Goal: Transaction & Acquisition: Download file/media

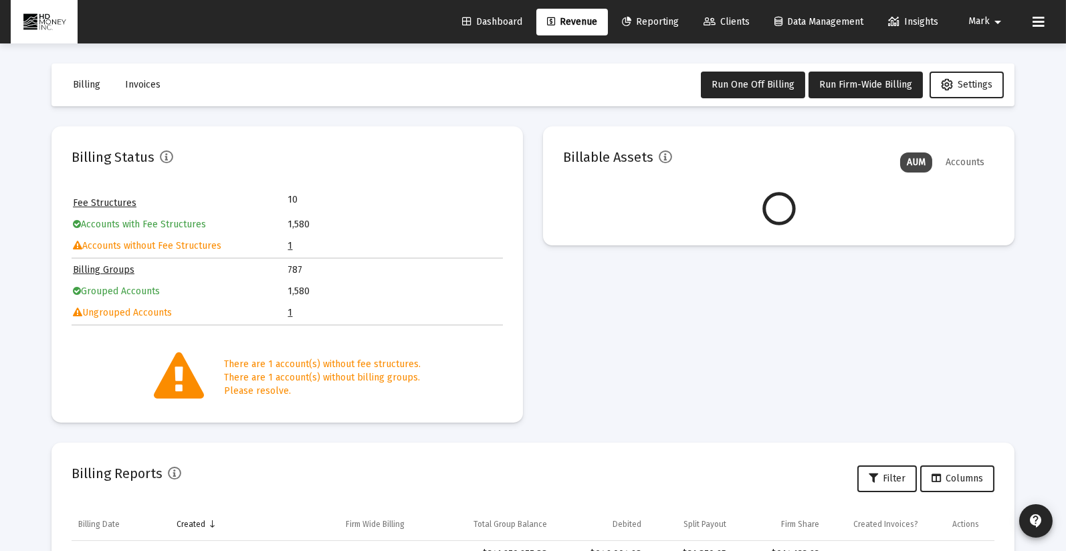
click at [728, 15] on link "Clients" at bounding box center [727, 22] width 68 height 27
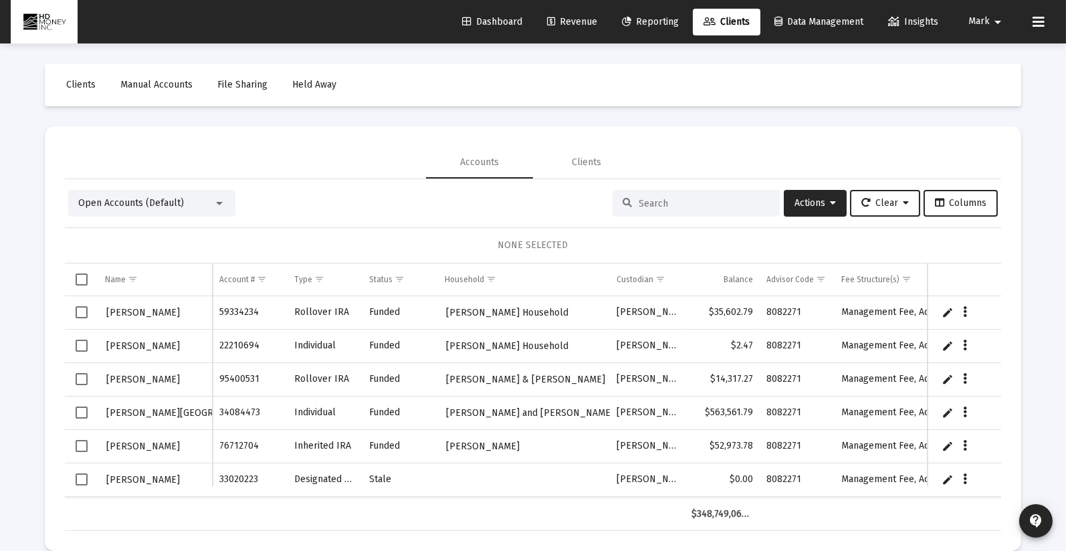
click at [651, 19] on span "Reporting" at bounding box center [650, 21] width 57 height 11
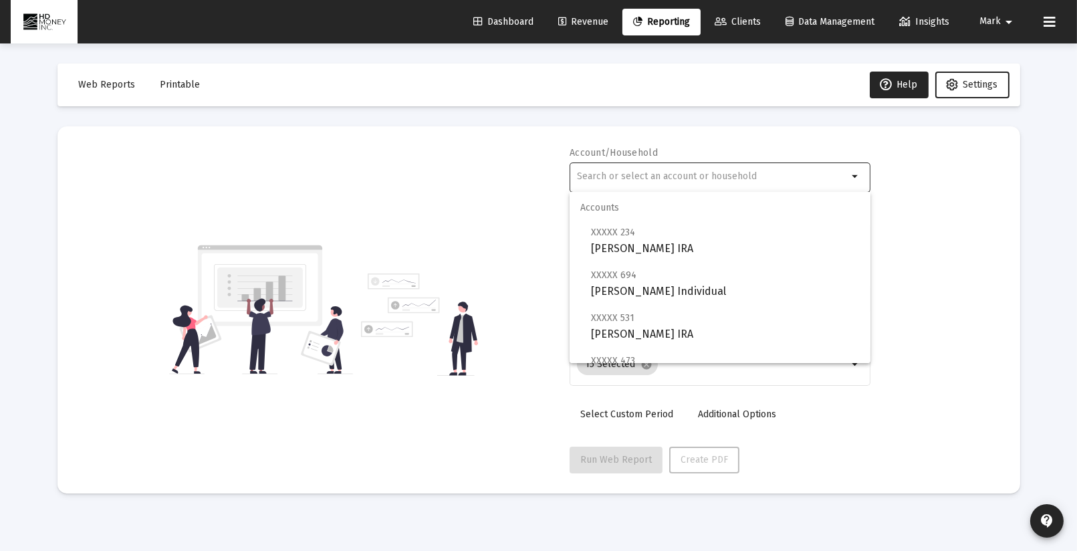
click at [659, 177] on input "text" at bounding box center [712, 176] width 271 height 11
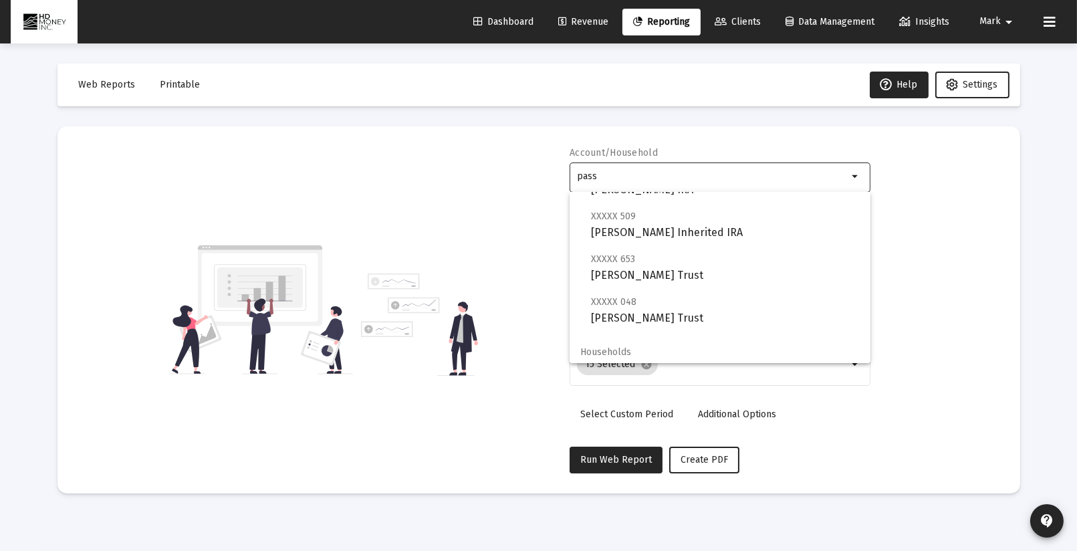
scroll to position [96, 0]
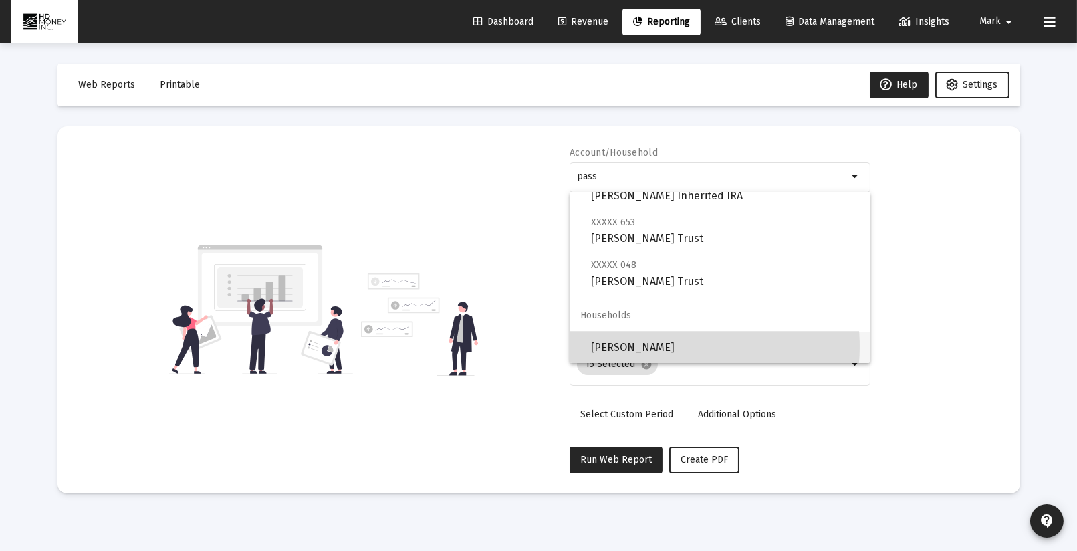
click at [678, 346] on span "[PERSON_NAME]" at bounding box center [725, 348] width 269 height 32
type input "[PERSON_NAME]"
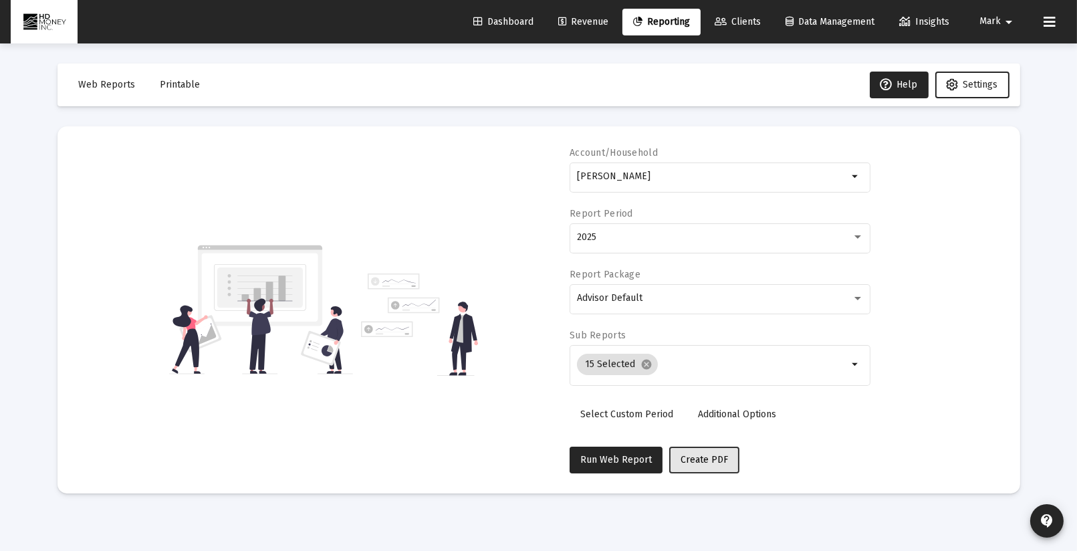
click at [700, 454] on span "Create PDF" at bounding box center [704, 459] width 47 height 11
click at [183, 83] on span "Printable" at bounding box center [181, 84] width 40 height 11
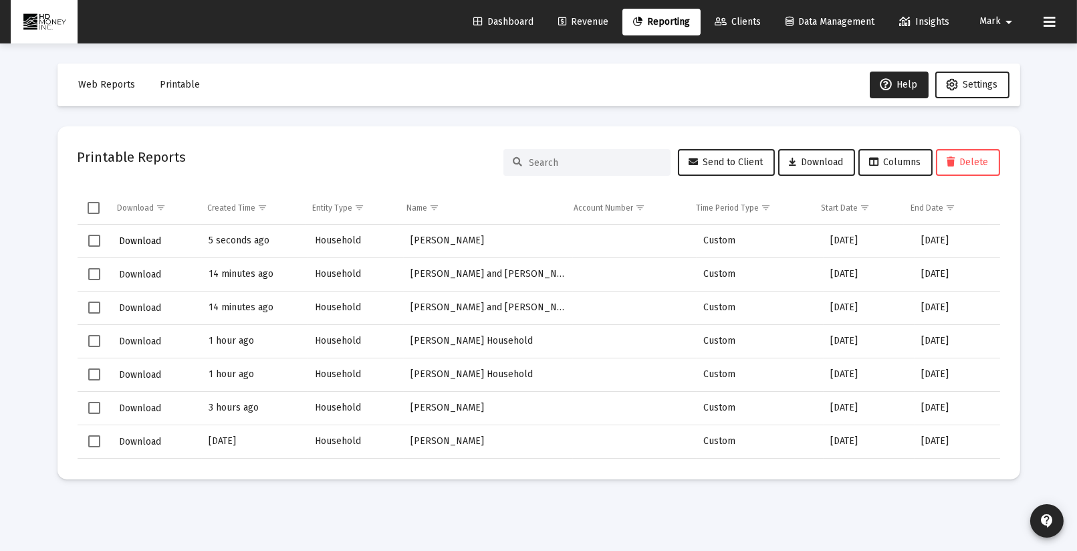
click at [132, 239] on span "Download" at bounding box center [140, 240] width 42 height 11
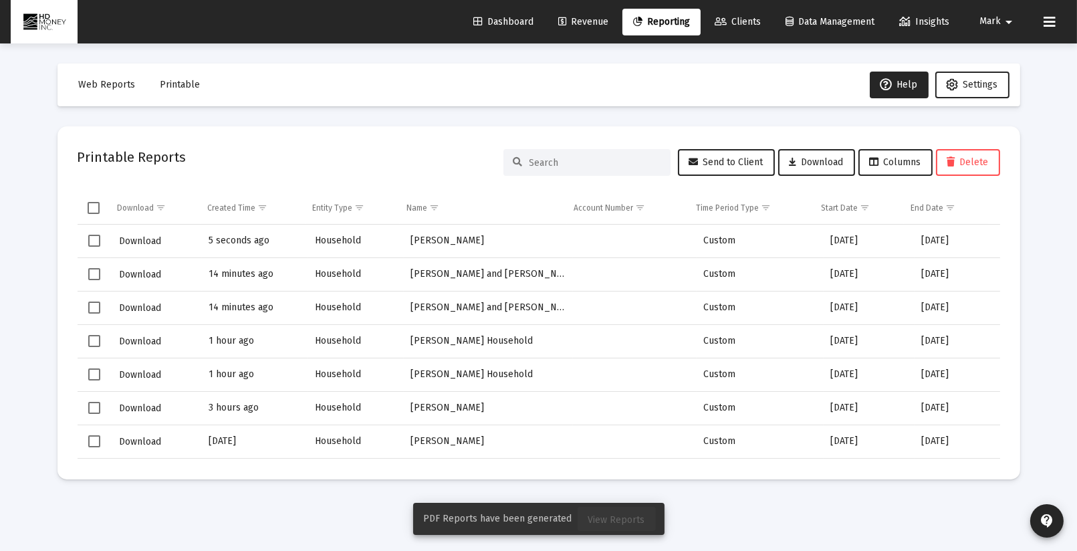
click at [625, 522] on span "View Reports" at bounding box center [617, 519] width 57 height 11
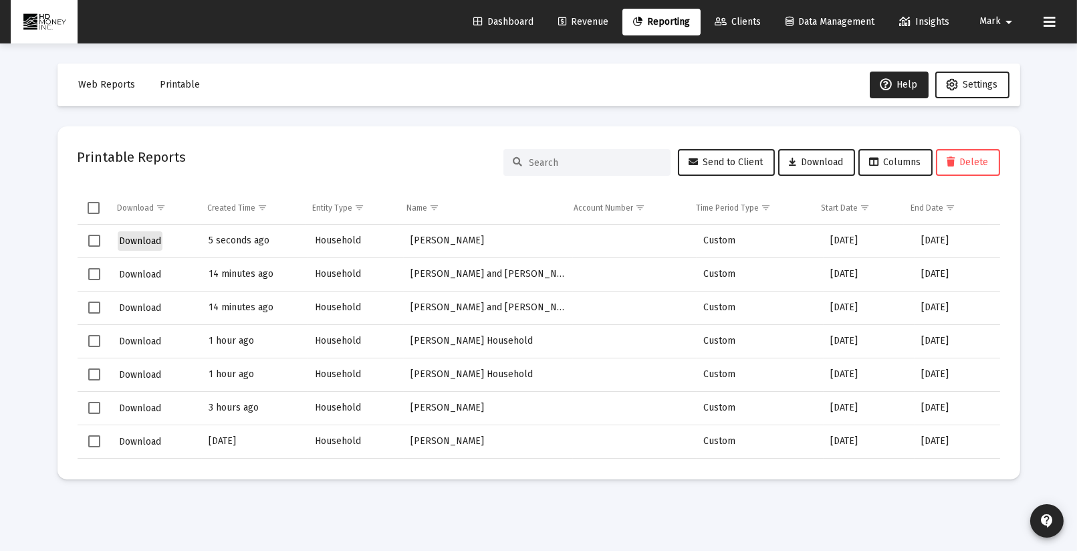
click at [140, 237] on span "Download" at bounding box center [140, 240] width 42 height 11
